Goal: Contribute content: Add original content to the website for others to see

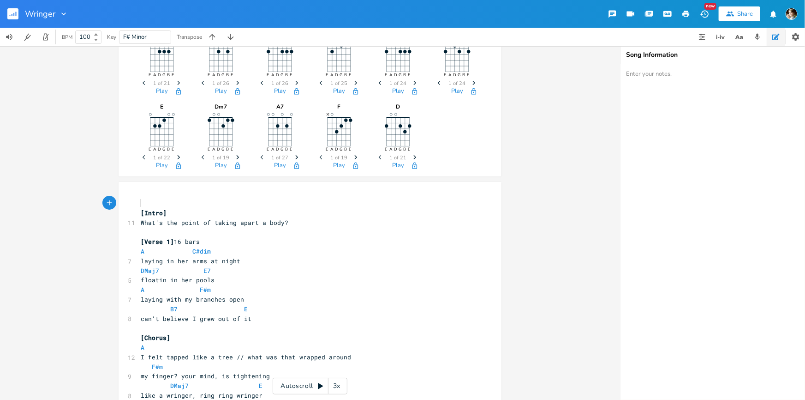
scroll to position [42, 0]
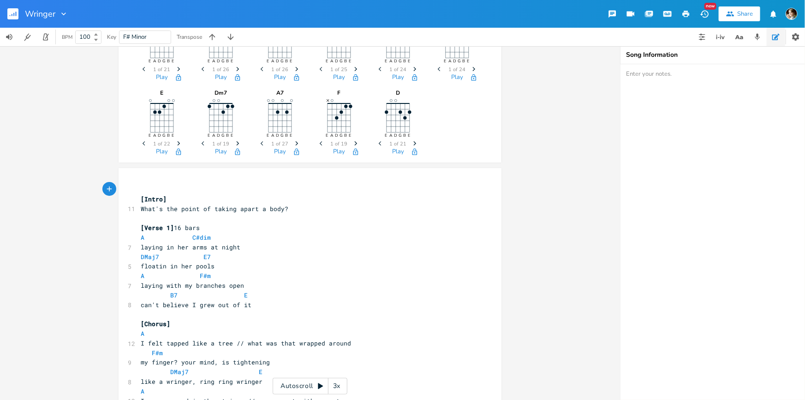
click at [338, 385] on div "3x" at bounding box center [337, 386] width 17 height 17
click at [338, 385] on div "4x" at bounding box center [337, 386] width 17 height 17
click at [338, 385] on div "5x" at bounding box center [337, 386] width 17 height 17
click at [313, 385] on div "Autoscroll 2x" at bounding box center [310, 386] width 75 height 17
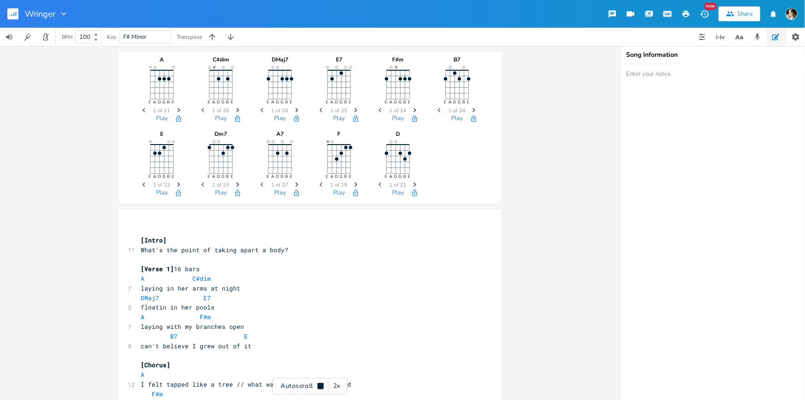
scroll to position [0, 0]
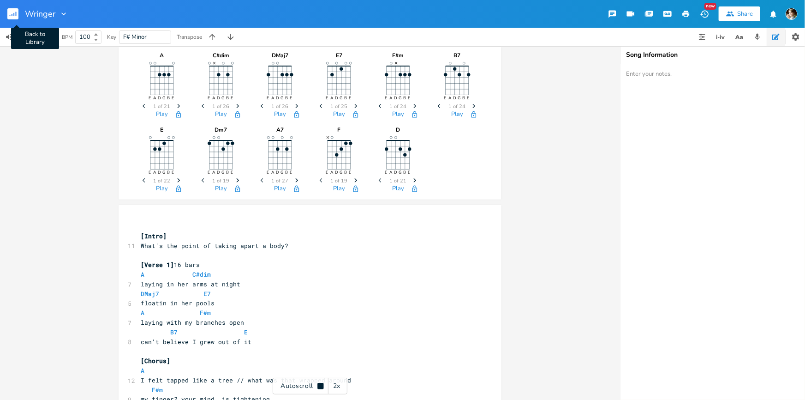
click at [19, 18] on button "Back to Library" at bounding box center [16, 14] width 18 height 22
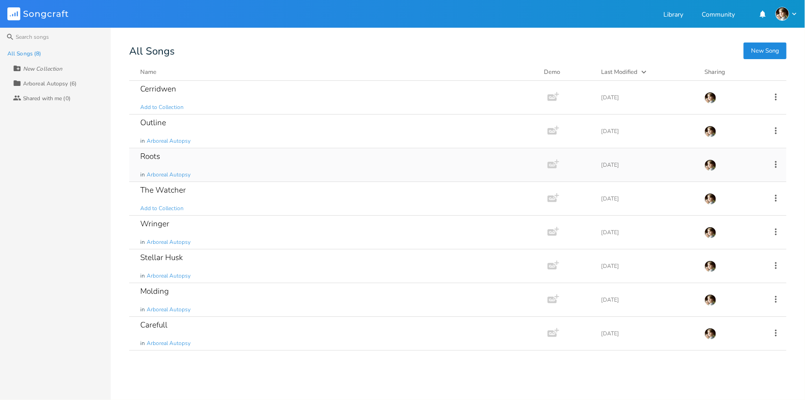
click at [219, 158] on div "Roots in Arboreal Autopsy" at bounding box center [336, 164] width 393 height 33
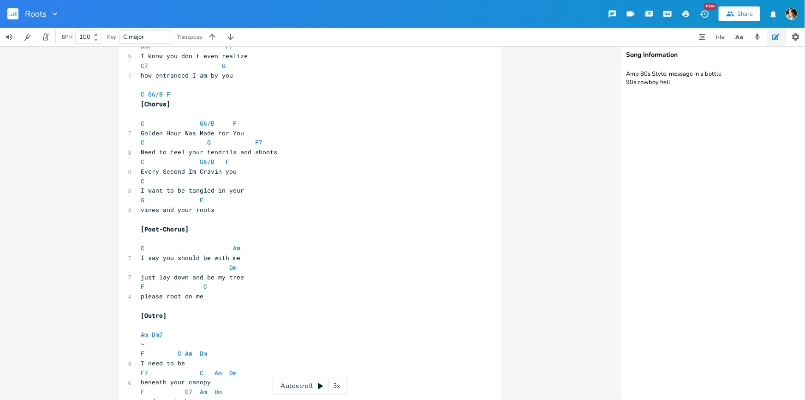
scroll to position [660, 0]
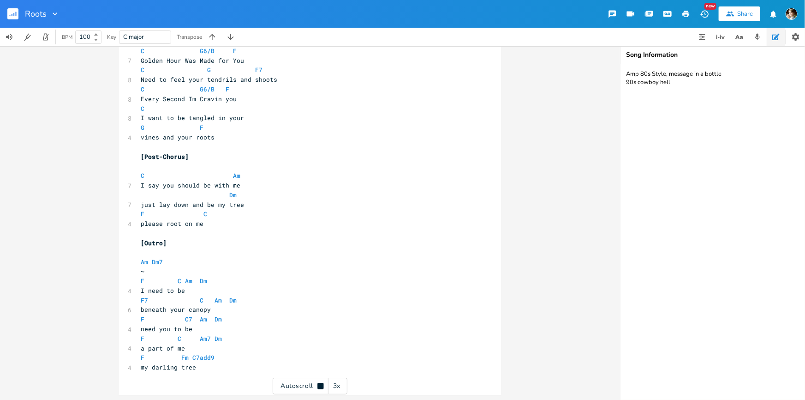
scroll to position [660, 0]
click at [303, 383] on div "Autoscroll 3x" at bounding box center [310, 386] width 75 height 17
click at [14, 12] on rect "button" at bounding box center [12, 13] width 11 height 11
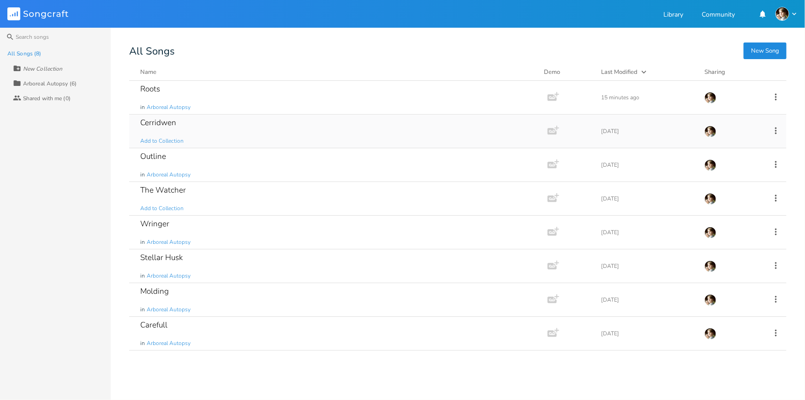
click at [202, 129] on div "Cerridwen Add to Collection" at bounding box center [336, 130] width 393 height 33
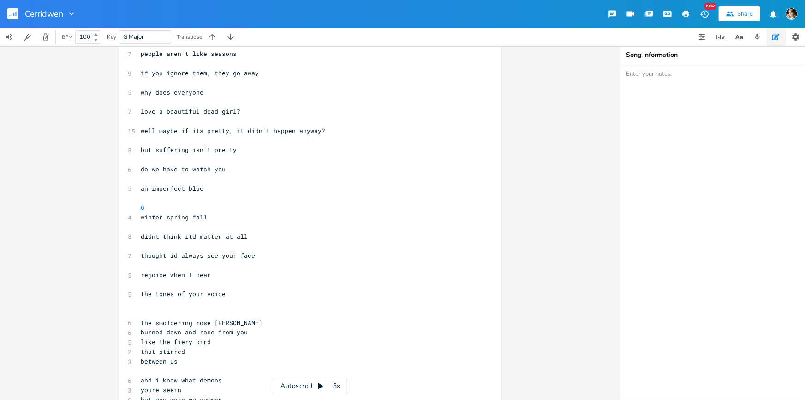
scroll to position [219, 0]
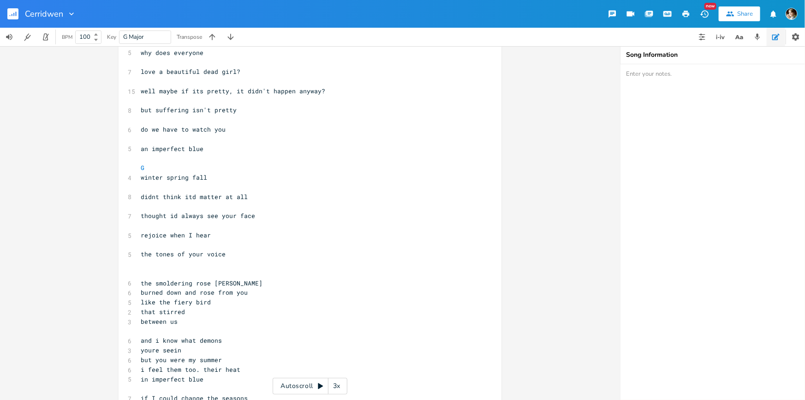
click at [139, 281] on pre "the smoldering rose [PERSON_NAME]" at bounding box center [305, 283] width 333 height 10
type textarea "in"
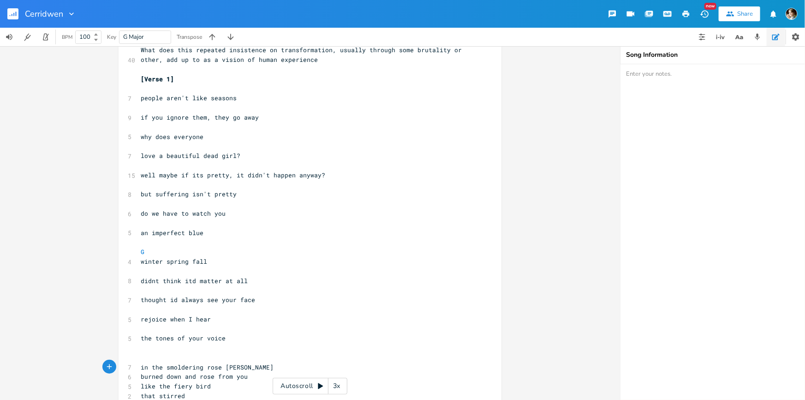
scroll to position [177, 0]
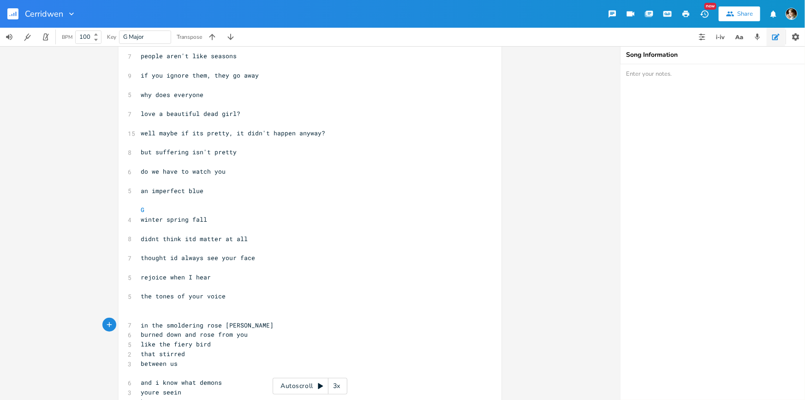
click at [237, 342] on pre "like the fiery bird" at bounding box center [305, 344] width 333 height 10
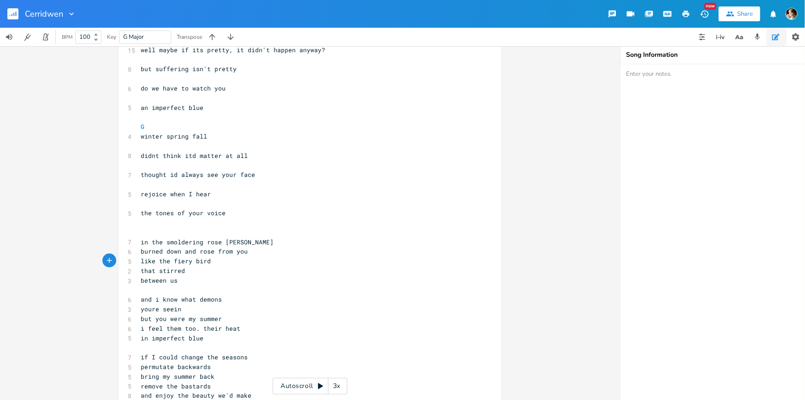
scroll to position [261, 0]
click at [141, 268] on span "that stirred" at bounding box center [163, 269] width 44 height 8
click at [193, 273] on pre "that stirred" at bounding box center [305, 270] width 333 height 10
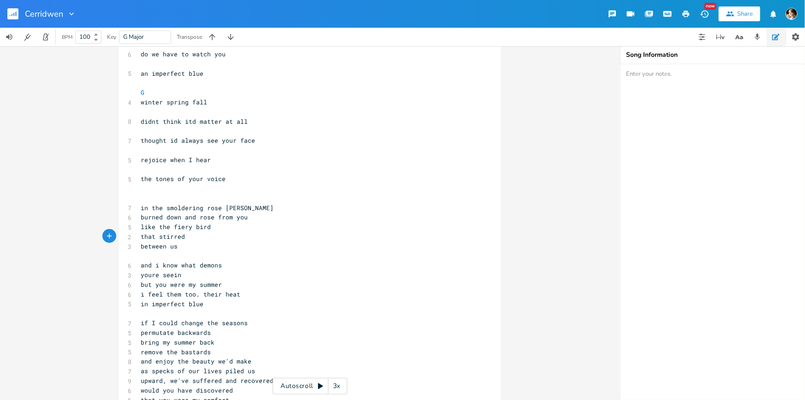
scroll to position [345, 0]
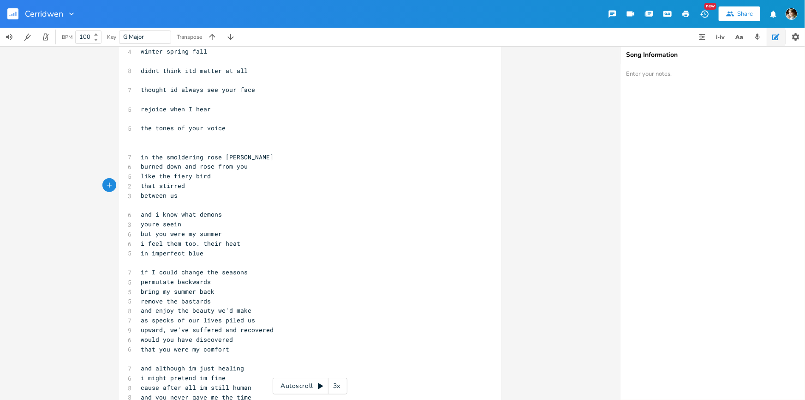
click at [235, 259] on pre "​" at bounding box center [305, 263] width 333 height 10
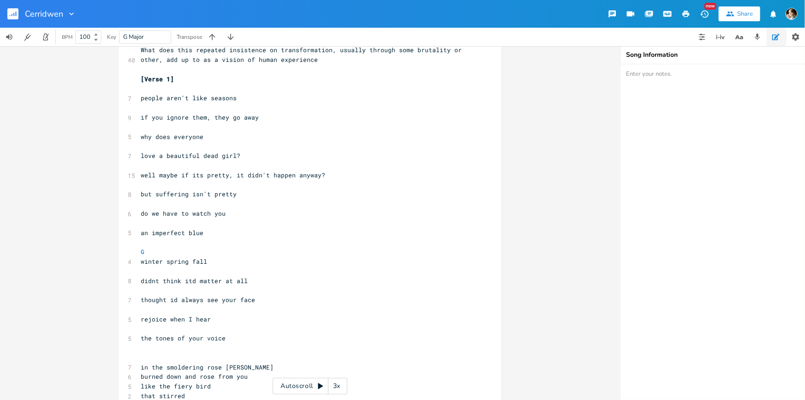
scroll to position [9, 0]
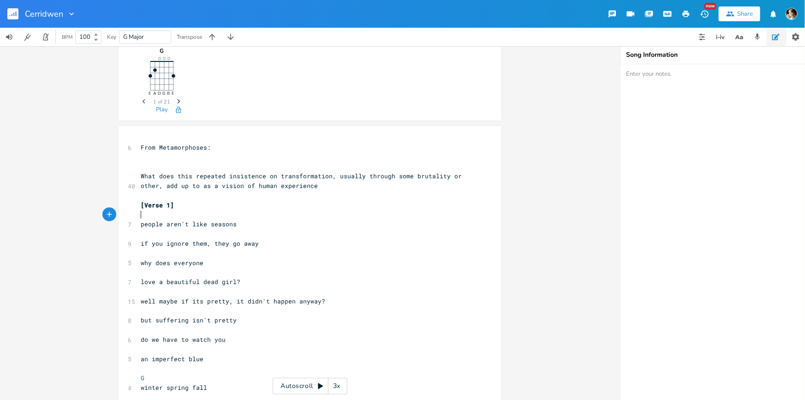
click at [189, 213] on pre "​" at bounding box center [305, 215] width 333 height 10
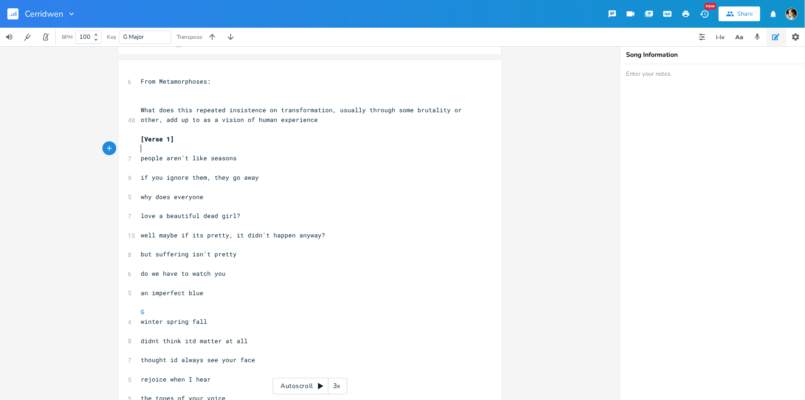
scroll to position [93, 0]
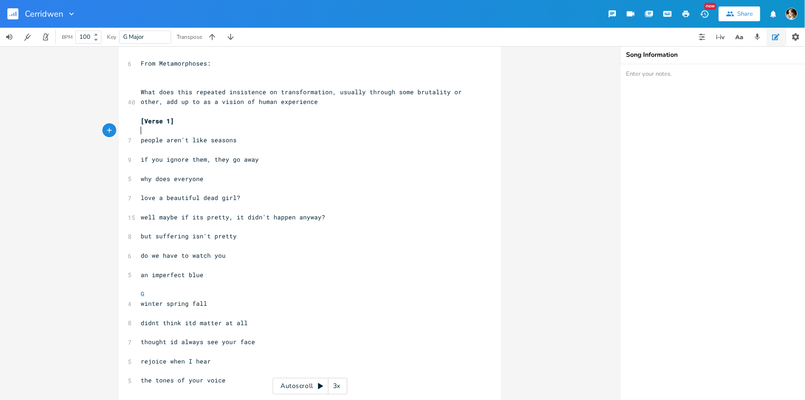
click at [246, 290] on pre "G" at bounding box center [305, 294] width 333 height 10
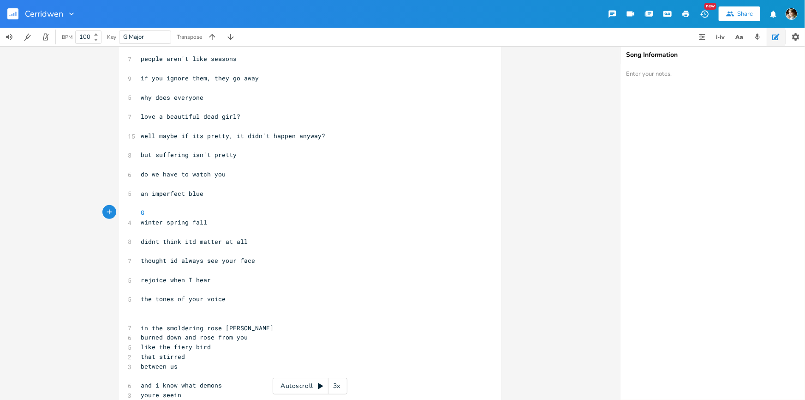
scroll to position [261, 0]
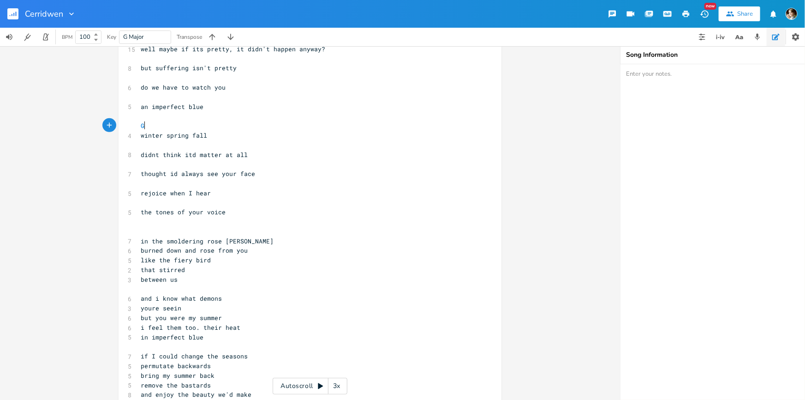
click at [220, 224] on pre "​" at bounding box center [305, 222] width 333 height 10
click at [229, 234] on pre "​" at bounding box center [305, 232] width 333 height 10
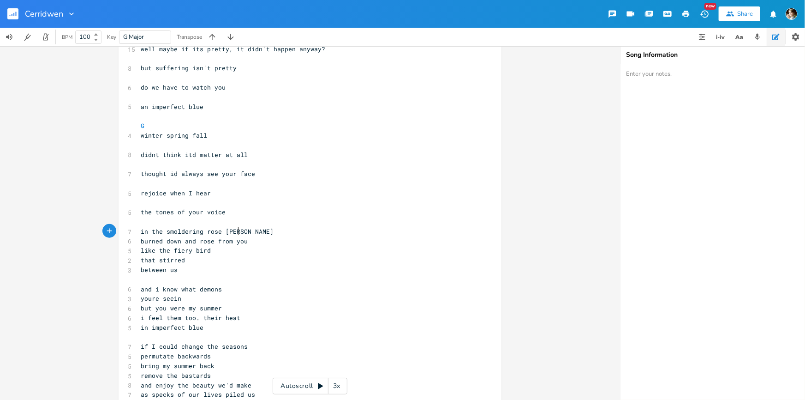
click at [253, 229] on pre "in the smoldering rose [PERSON_NAME]" at bounding box center [305, 232] width 333 height 10
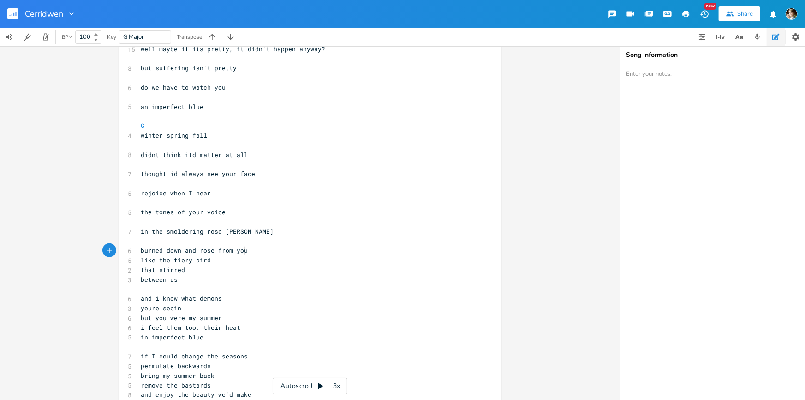
click at [252, 250] on pre "burned down and rose from you" at bounding box center [305, 251] width 333 height 10
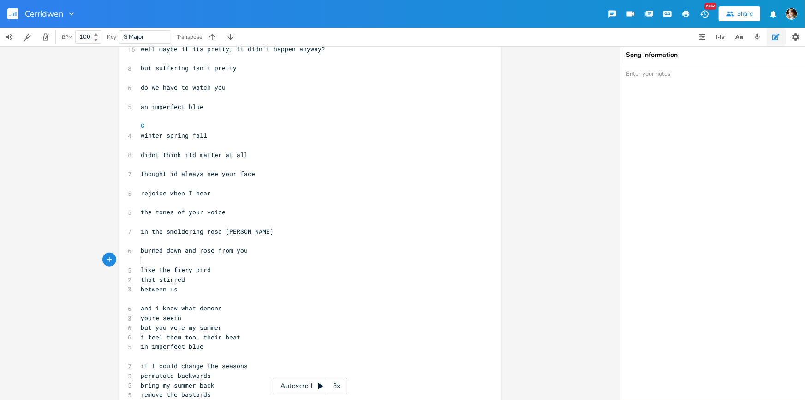
click at [226, 273] on pre "like the fiery bird" at bounding box center [305, 270] width 333 height 10
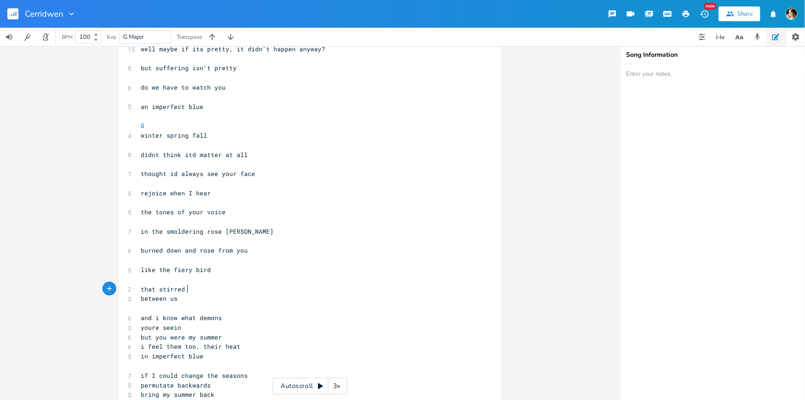
click at [205, 286] on pre "that stirred" at bounding box center [305, 289] width 333 height 10
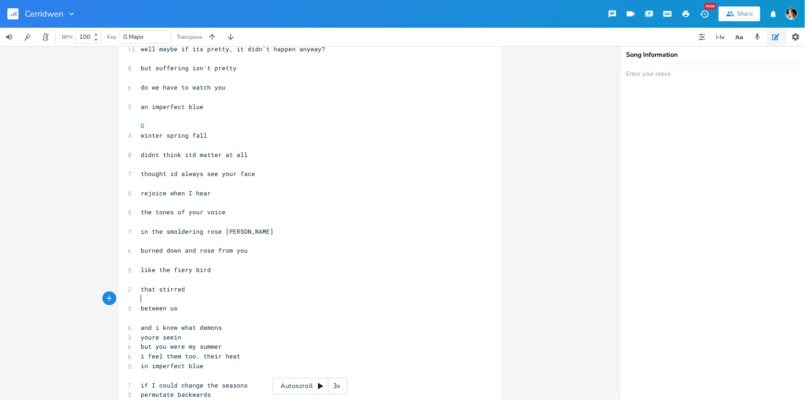
click at [229, 349] on pre "but you were my summer" at bounding box center [305, 347] width 333 height 10
click at [202, 354] on span "i feel them too. their heat" at bounding box center [191, 356] width 100 height 8
click at [198, 354] on span "i feel them too. their heat" at bounding box center [191, 356] width 100 height 8
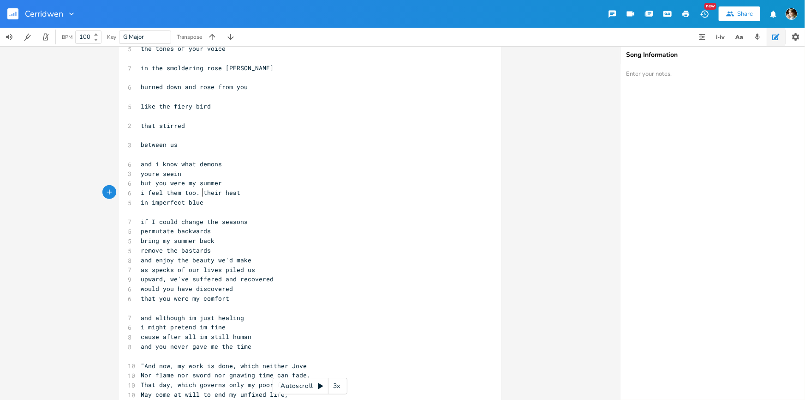
scroll to position [429, 0]
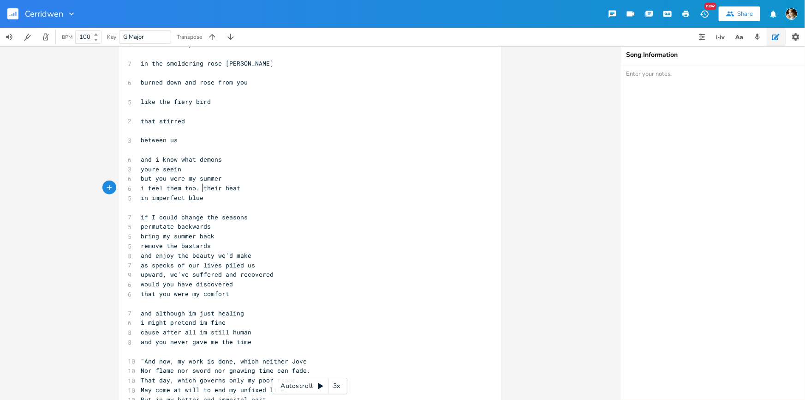
click at [275, 222] on pre "permutate backwards" at bounding box center [305, 227] width 333 height 10
click at [221, 249] on pre "remove the bastards" at bounding box center [305, 246] width 333 height 10
click at [284, 254] on pre "and enjoy the beauty we'd make" at bounding box center [305, 256] width 333 height 10
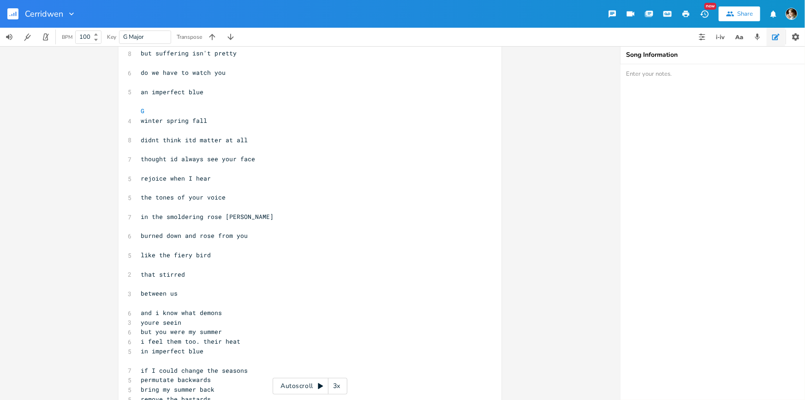
scroll to position [219, 0]
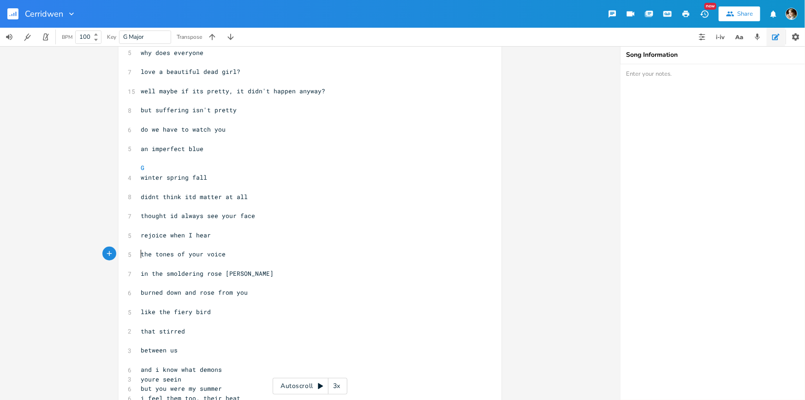
click at [139, 255] on pre "the tones of your voice" at bounding box center [305, 254] width 333 height 10
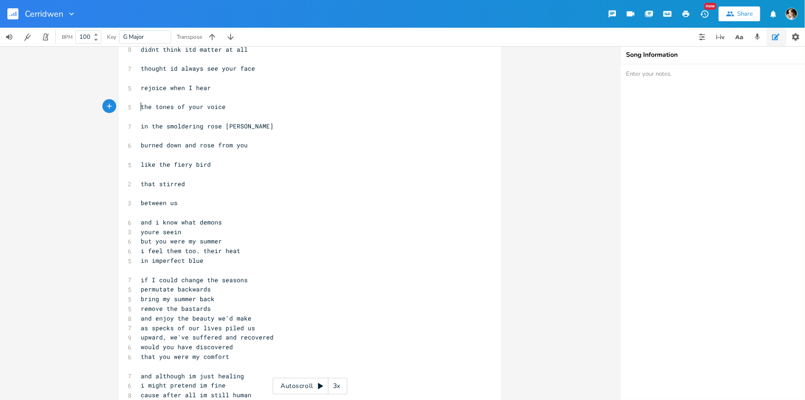
scroll to position [387, 0]
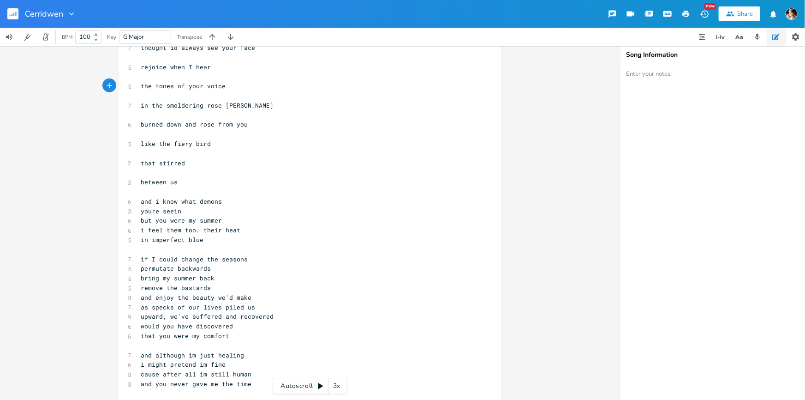
click at [194, 228] on span "i feel them too. their heat" at bounding box center [191, 230] width 100 height 8
click at [241, 230] on pre "i feel them too. their heat" at bounding box center [305, 230] width 333 height 10
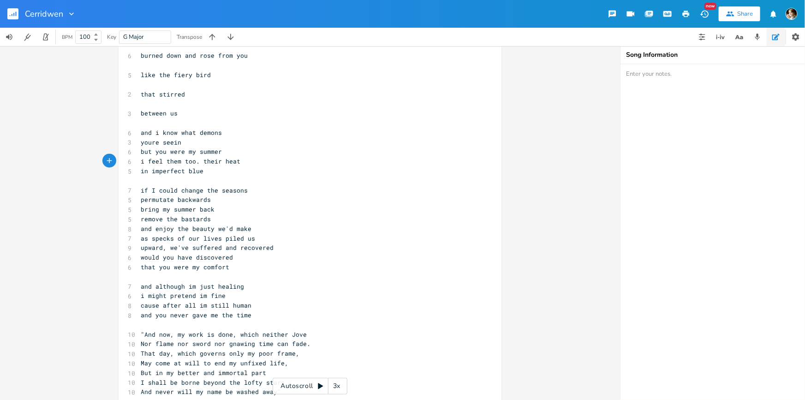
scroll to position [471, 0]
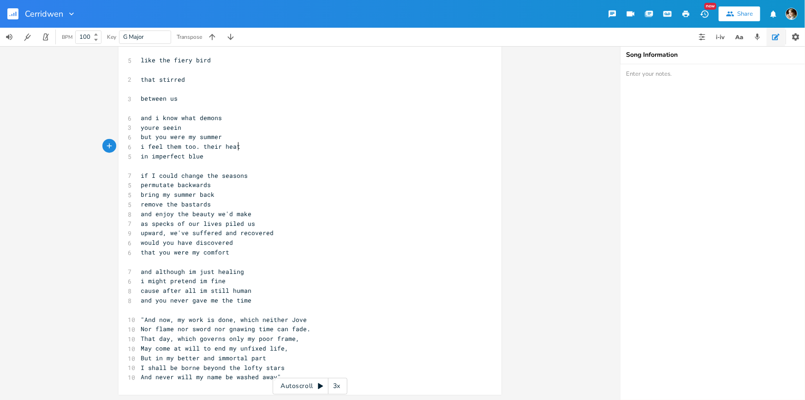
click at [235, 309] on pre "​" at bounding box center [305, 310] width 333 height 10
click at [258, 297] on pre "and you never gave me the time" at bounding box center [305, 300] width 333 height 10
click at [248, 306] on pre "​" at bounding box center [305, 310] width 333 height 10
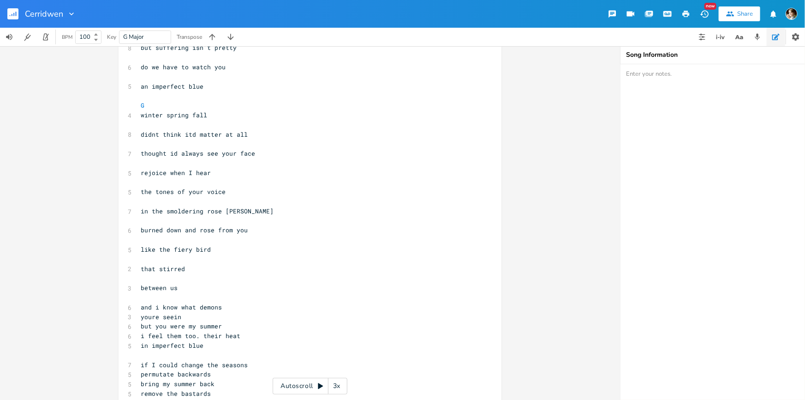
scroll to position [325, 0]
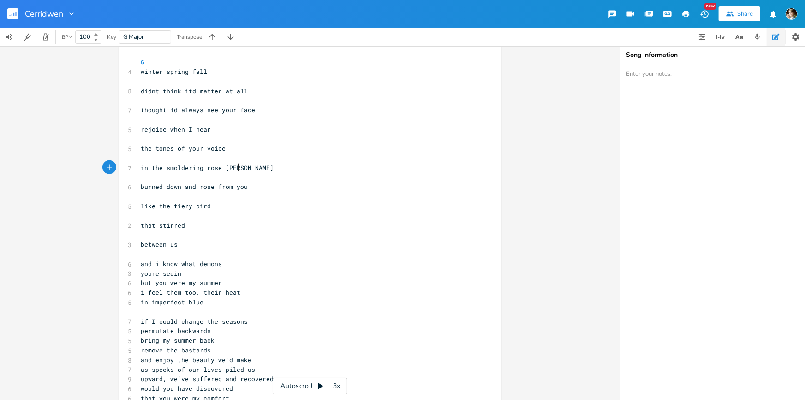
click at [240, 169] on pre "in the smoldering rose [PERSON_NAME]" at bounding box center [305, 168] width 333 height 10
click at [242, 175] on pre "​" at bounding box center [305, 178] width 333 height 10
click at [247, 189] on pre "burned down and rose from you" at bounding box center [305, 187] width 333 height 10
click at [249, 196] on pre "​" at bounding box center [305, 197] width 333 height 10
click at [252, 186] on pre "burned down and rose from you" at bounding box center [305, 187] width 333 height 10
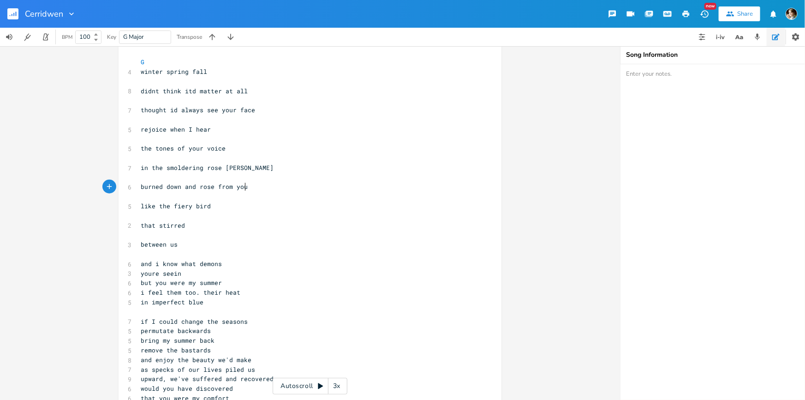
click at [246, 193] on pre "​" at bounding box center [305, 197] width 333 height 10
click at [252, 184] on pre "burned down and rose from you" at bounding box center [305, 187] width 333 height 10
click at [240, 206] on pre "like the fiery bird" at bounding box center [305, 206] width 333 height 10
click at [254, 195] on pre "​" at bounding box center [305, 197] width 333 height 10
click at [241, 212] on pre "​" at bounding box center [305, 216] width 333 height 10
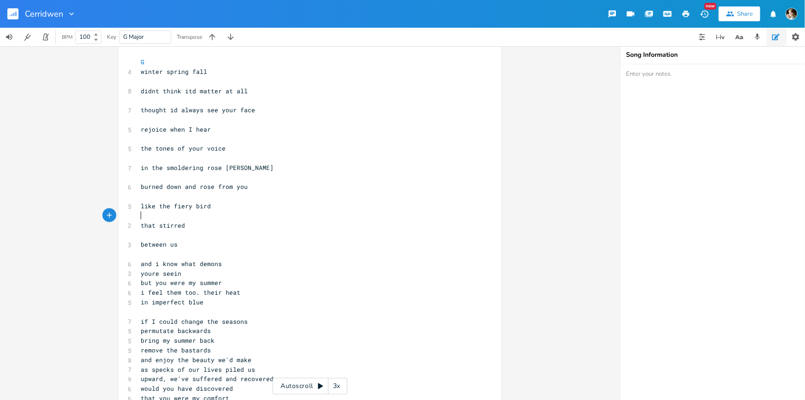
click at [247, 203] on pre "like the fiery bird" at bounding box center [305, 206] width 333 height 10
click at [242, 195] on pre "​" at bounding box center [305, 197] width 333 height 10
click at [240, 202] on pre "like the fiery bird" at bounding box center [305, 206] width 333 height 10
click at [238, 200] on pre "​" at bounding box center [305, 197] width 333 height 10
click at [229, 215] on pre "​" at bounding box center [305, 216] width 333 height 10
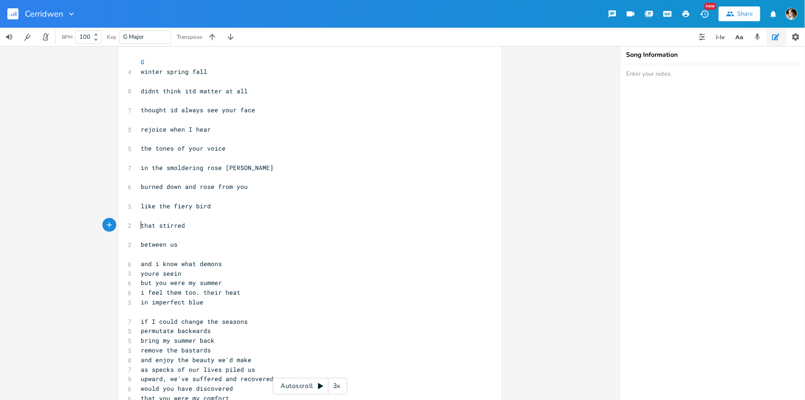
click at [139, 223] on pre "that stirred" at bounding box center [305, 226] width 333 height 10
click at [134, 239] on div "xxxxxxxxxx 6 From Metamorphoses: ​ ​ 40 What does this repeated insistence on t…" at bounding box center [310, 175] width 383 height 730
click at [135, 243] on div "xxxxxxxxxx 6 From Metamorphoses: ​ ​ 40 What does this repeated insistence on t…" at bounding box center [310, 175] width 383 height 730
click at [139, 242] on pre "between us" at bounding box center [305, 245] width 333 height 10
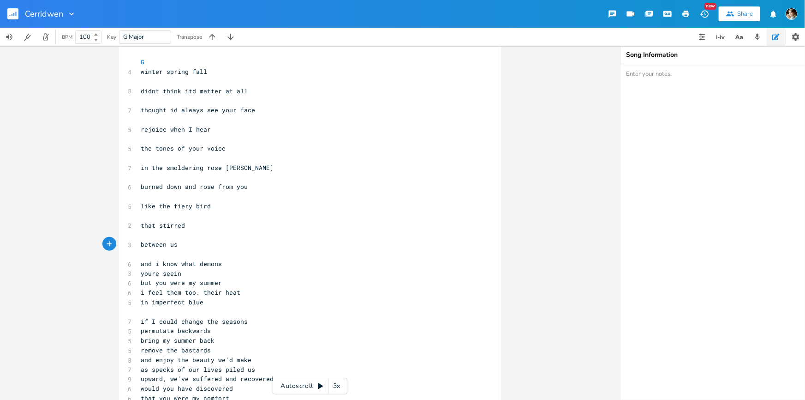
click at [67, 9] on div "Cerridwen" at bounding box center [50, 14] width 51 height 28
click at [71, 13] on icon "button" at bounding box center [71, 13] width 5 height 3
click at [80, 25] on span "Edit Rename" at bounding box center [80, 26] width 29 height 6
type input "imperfect blue"
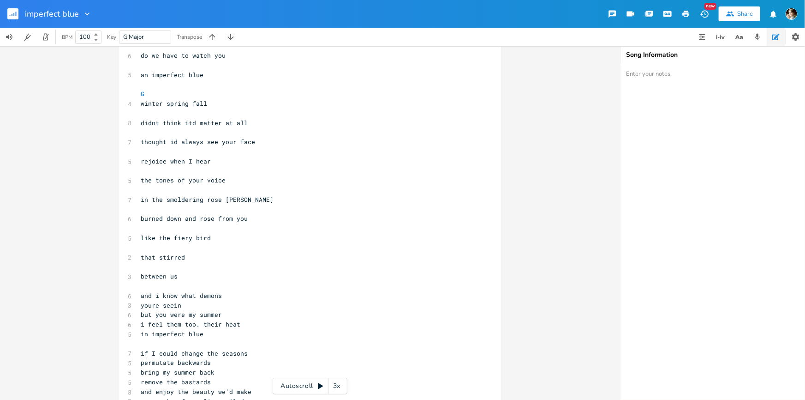
scroll to position [294, 0]
